Goal: Task Accomplishment & Management: Complete application form

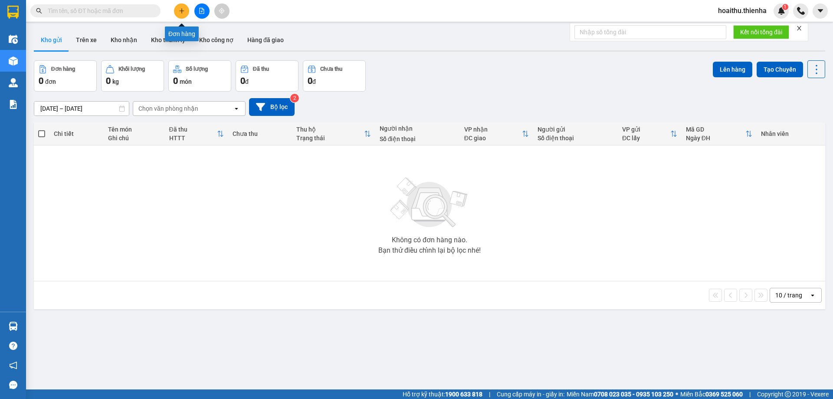
click at [177, 10] on button at bounding box center [181, 10] width 15 height 15
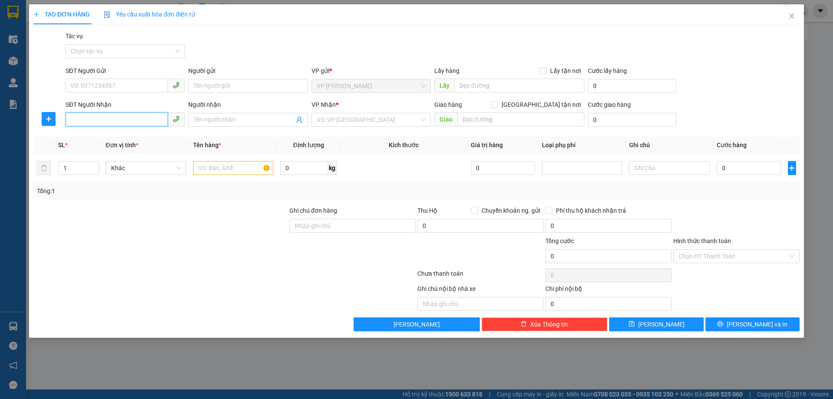
click at [94, 121] on input "SĐT Người Nhận" at bounding box center [117, 119] width 102 height 14
type input "0364709964"
click at [99, 135] on div "0364709964 - [PERSON_NAME]" at bounding box center [125, 137] width 109 height 10
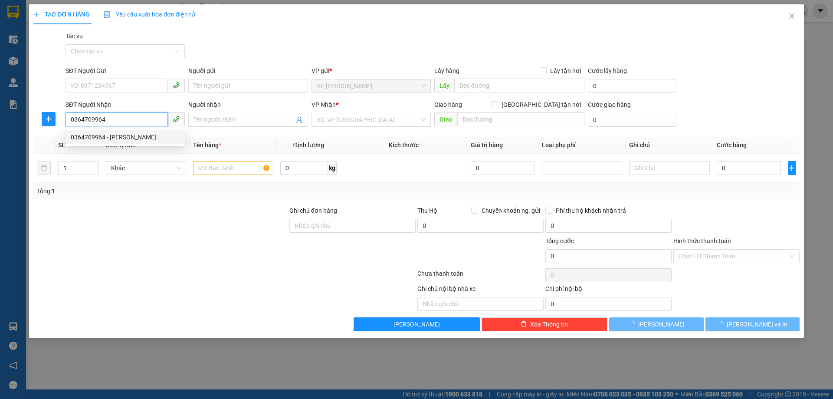
type input "[PERSON_NAME]"
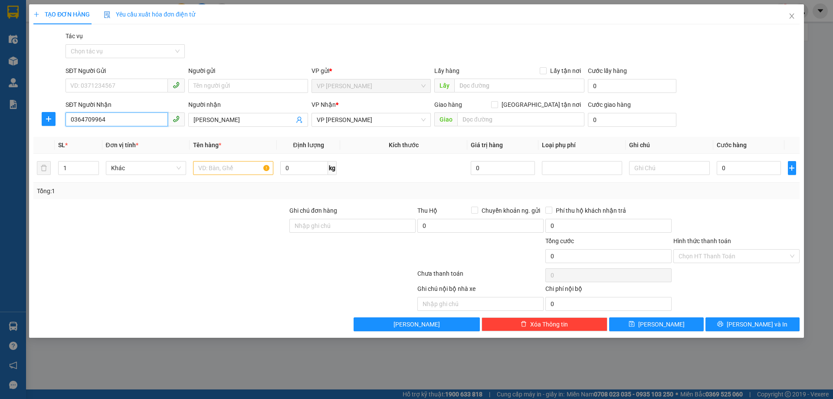
type input "0364709964"
drag, startPoint x: 225, startPoint y: 77, endPoint x: 220, endPoint y: 82, distance: 7.1
click at [226, 77] on div "Người gửi" at bounding box center [247, 72] width 119 height 13
click at [218, 84] on input "Người gửi" at bounding box center [247, 86] width 119 height 14
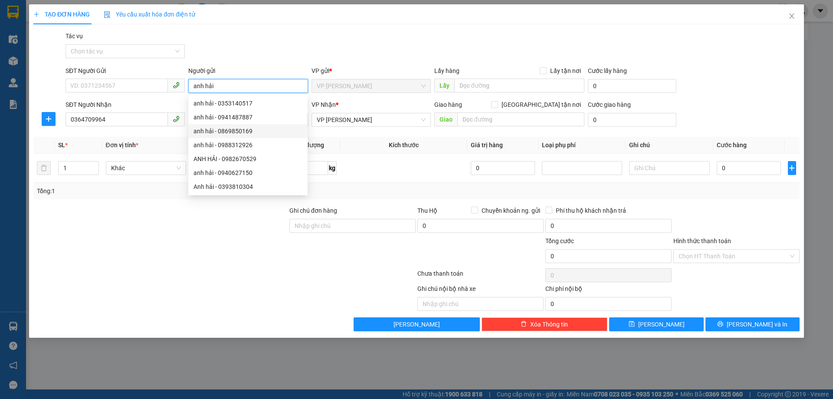
click at [353, 87] on span "VP [PERSON_NAME]" at bounding box center [371, 85] width 109 height 13
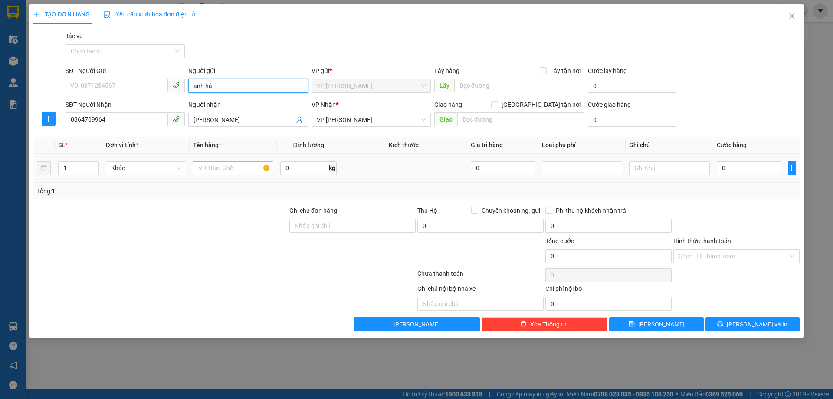
type input "anh hải"
click at [220, 166] on input "text" at bounding box center [233, 168] width 80 height 14
type input "hồ sơ"
drag, startPoint x: 760, startPoint y: 172, endPoint x: 749, endPoint y: 172, distance: 10.4
click at [759, 172] on input "0" at bounding box center [749, 168] width 65 height 14
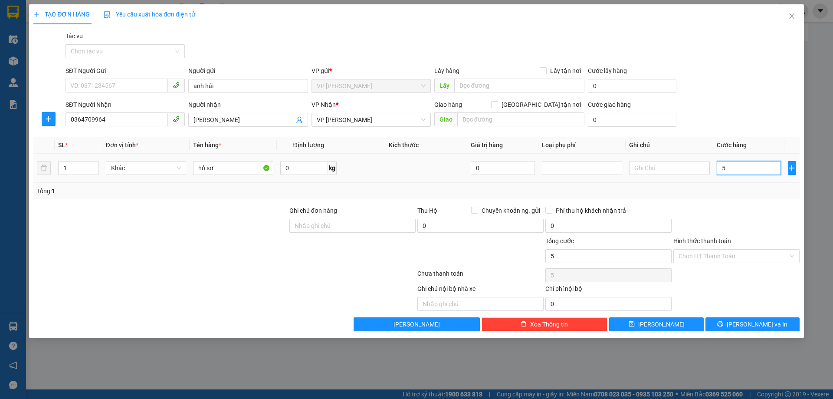
type input "5"
type input "50"
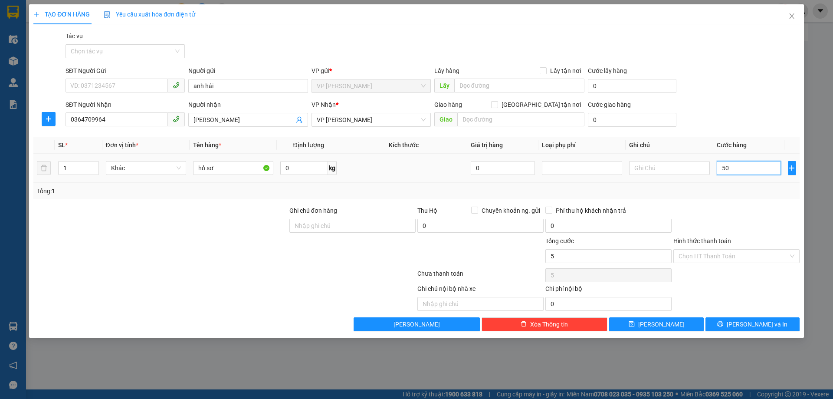
type input "50"
type input "500"
type input "5.000"
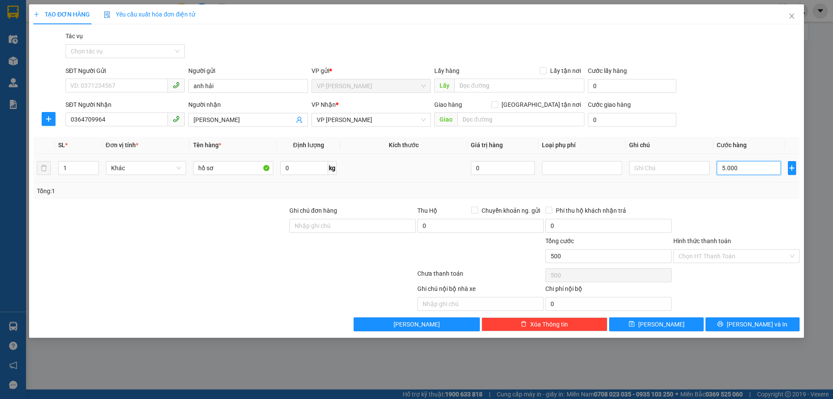
type input "5.000"
type input "50.000"
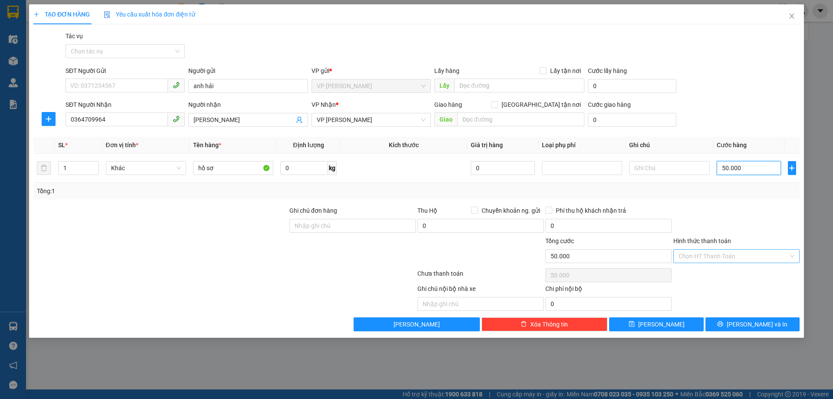
type input "50.000"
click at [701, 257] on input "Hình thức thanh toán" at bounding box center [734, 255] width 110 height 13
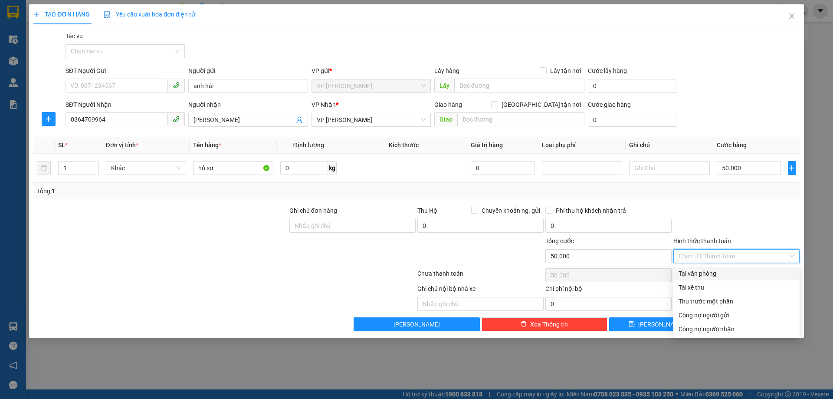
click at [694, 275] on div "Tại văn phòng" at bounding box center [737, 274] width 116 height 10
type input "0"
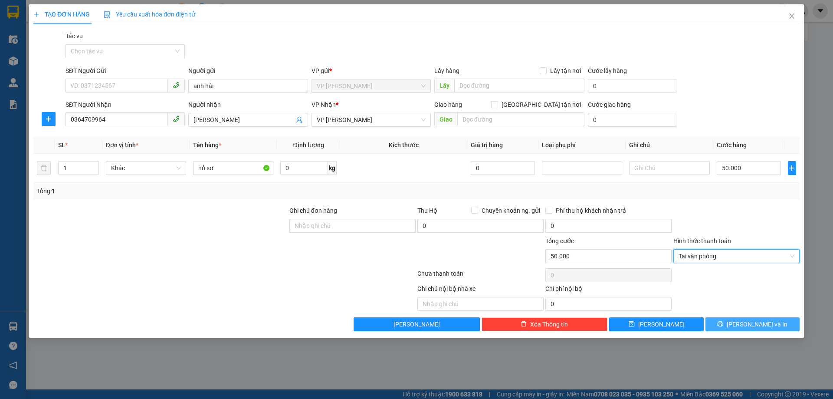
click at [756, 325] on span "[PERSON_NAME] và In" at bounding box center [757, 324] width 61 height 10
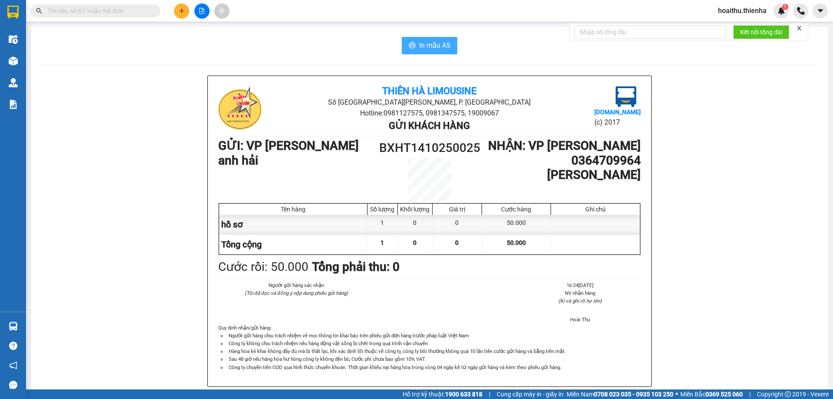
click at [435, 43] on span "In mẫu A5" at bounding box center [434, 45] width 31 height 11
